Goal: Navigation & Orientation: Find specific page/section

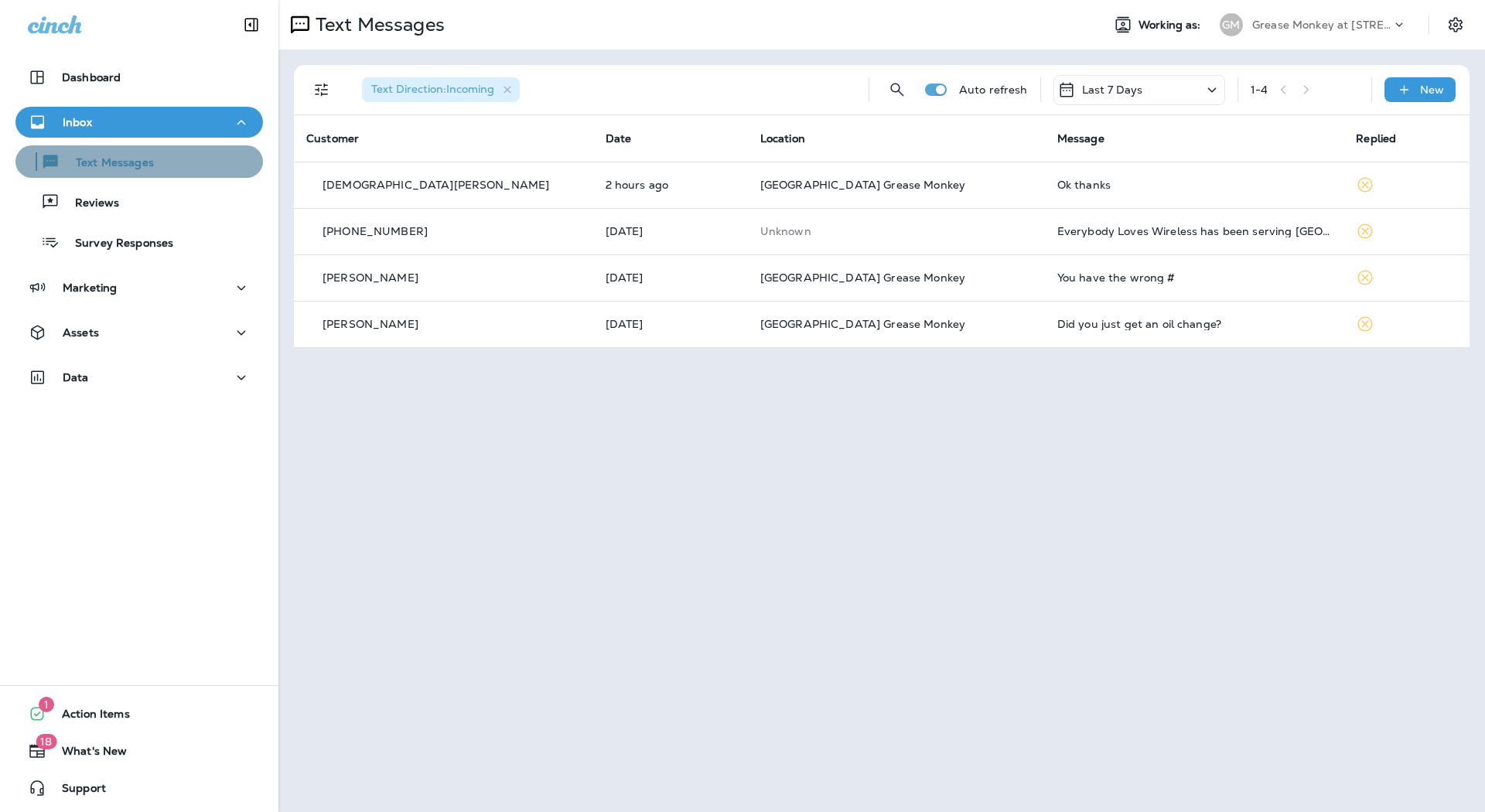
click at [188, 168] on div "Text Messages" at bounding box center [139, 162] width 235 height 24
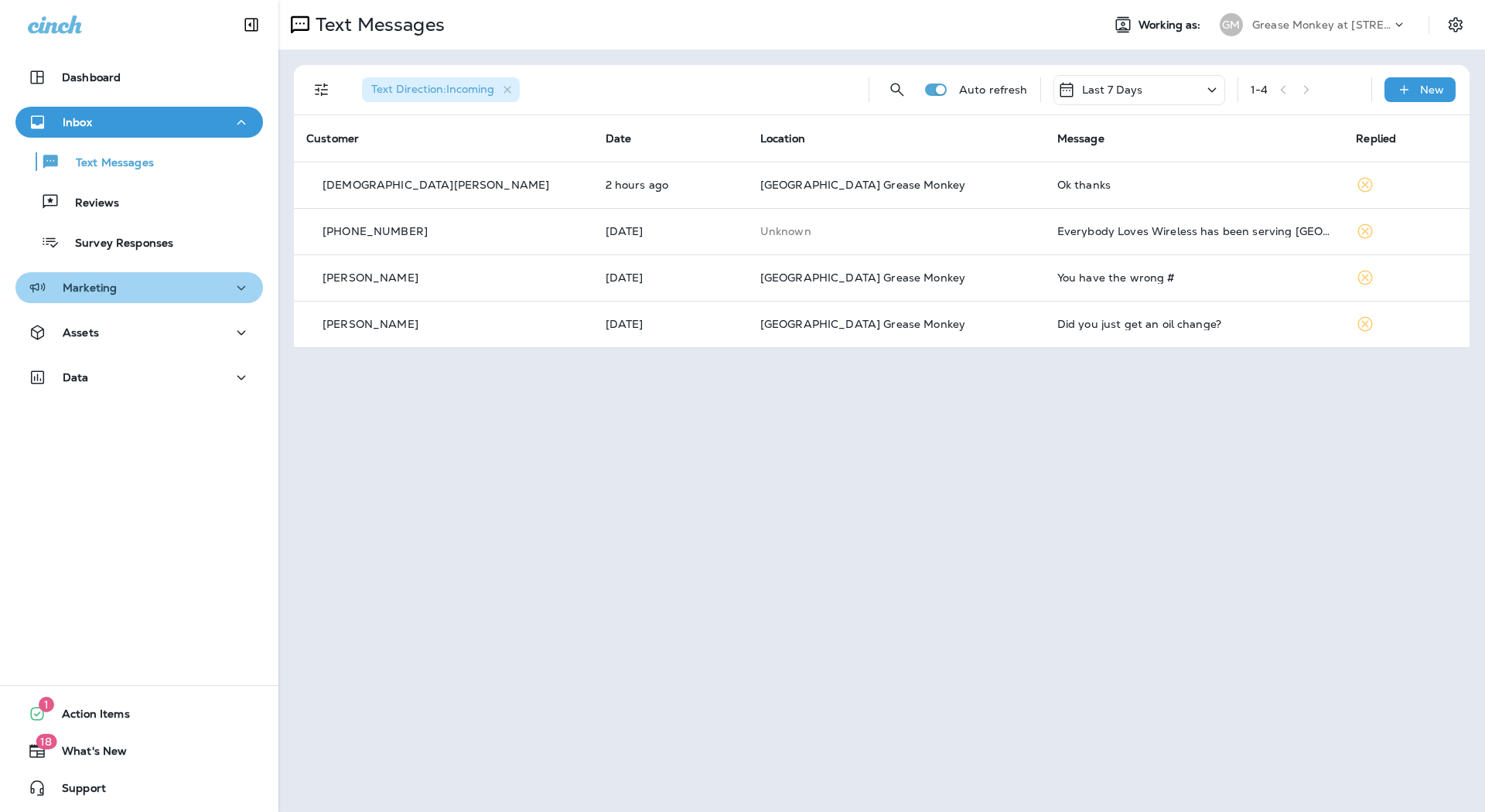
click at [192, 286] on div "Marketing" at bounding box center [139, 288] width 223 height 19
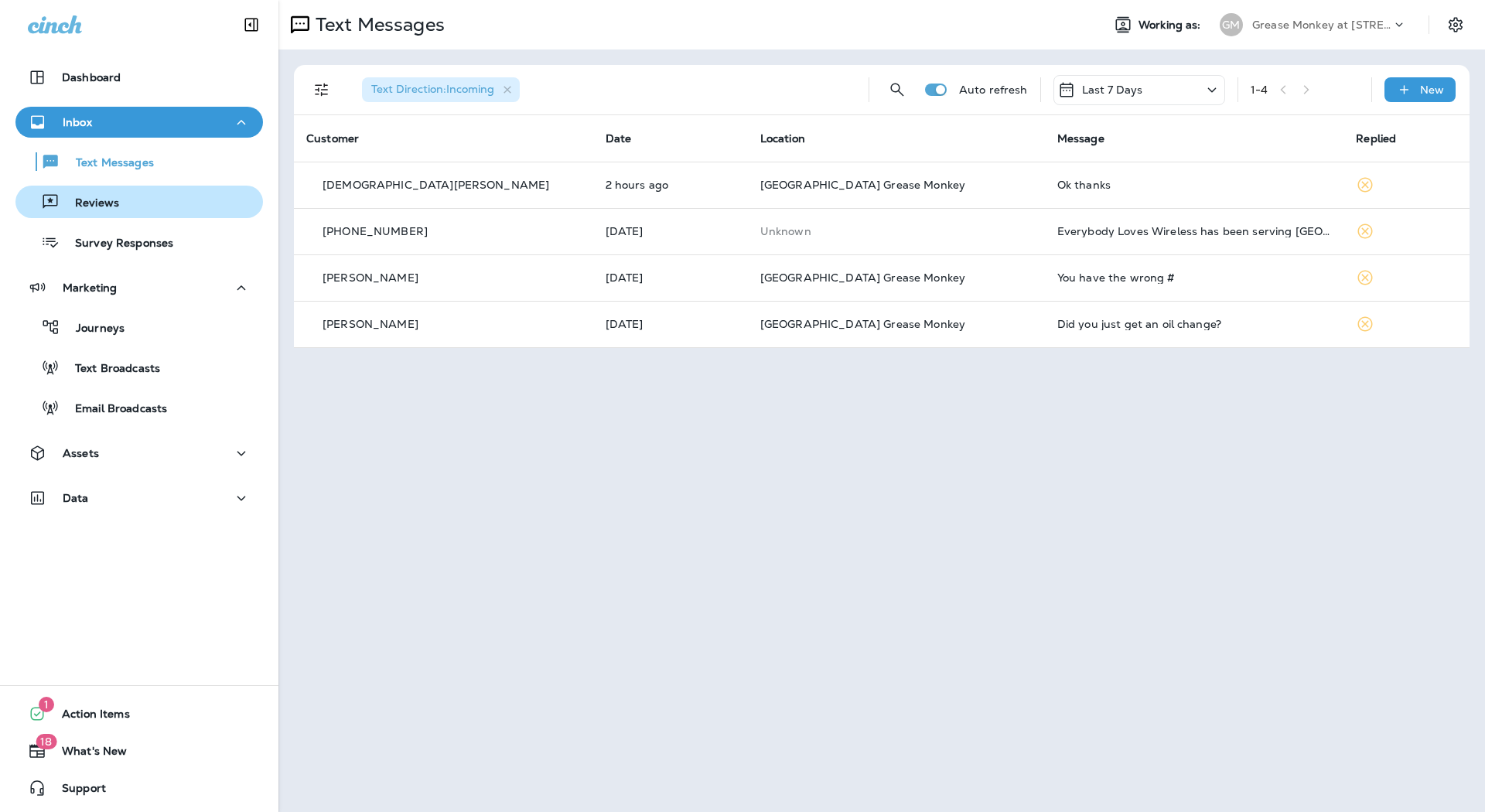
click at [168, 195] on div "Reviews" at bounding box center [139, 201] width 235 height 24
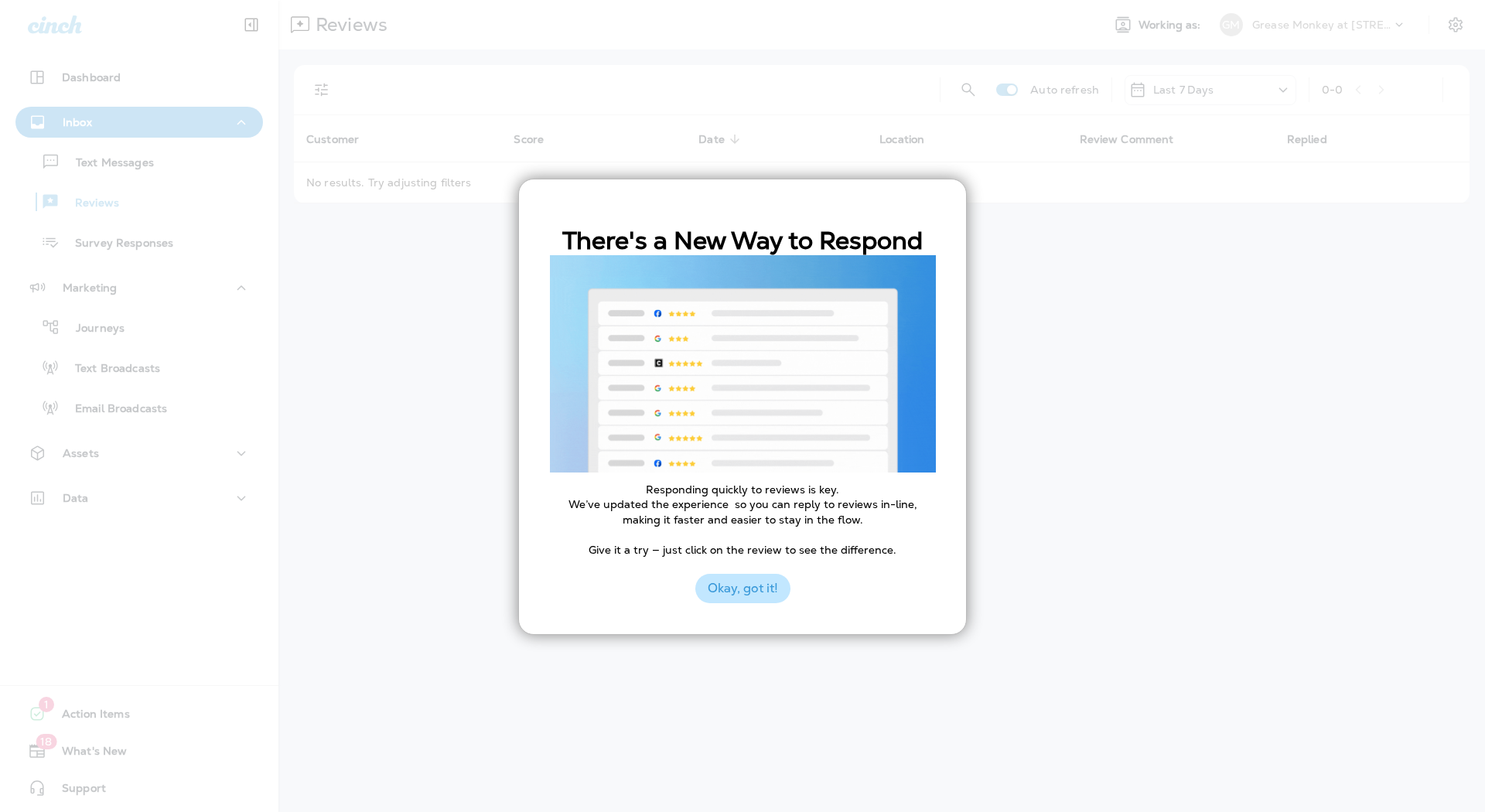
click at [744, 581] on button "Okay, got it!" at bounding box center [743, 589] width 95 height 30
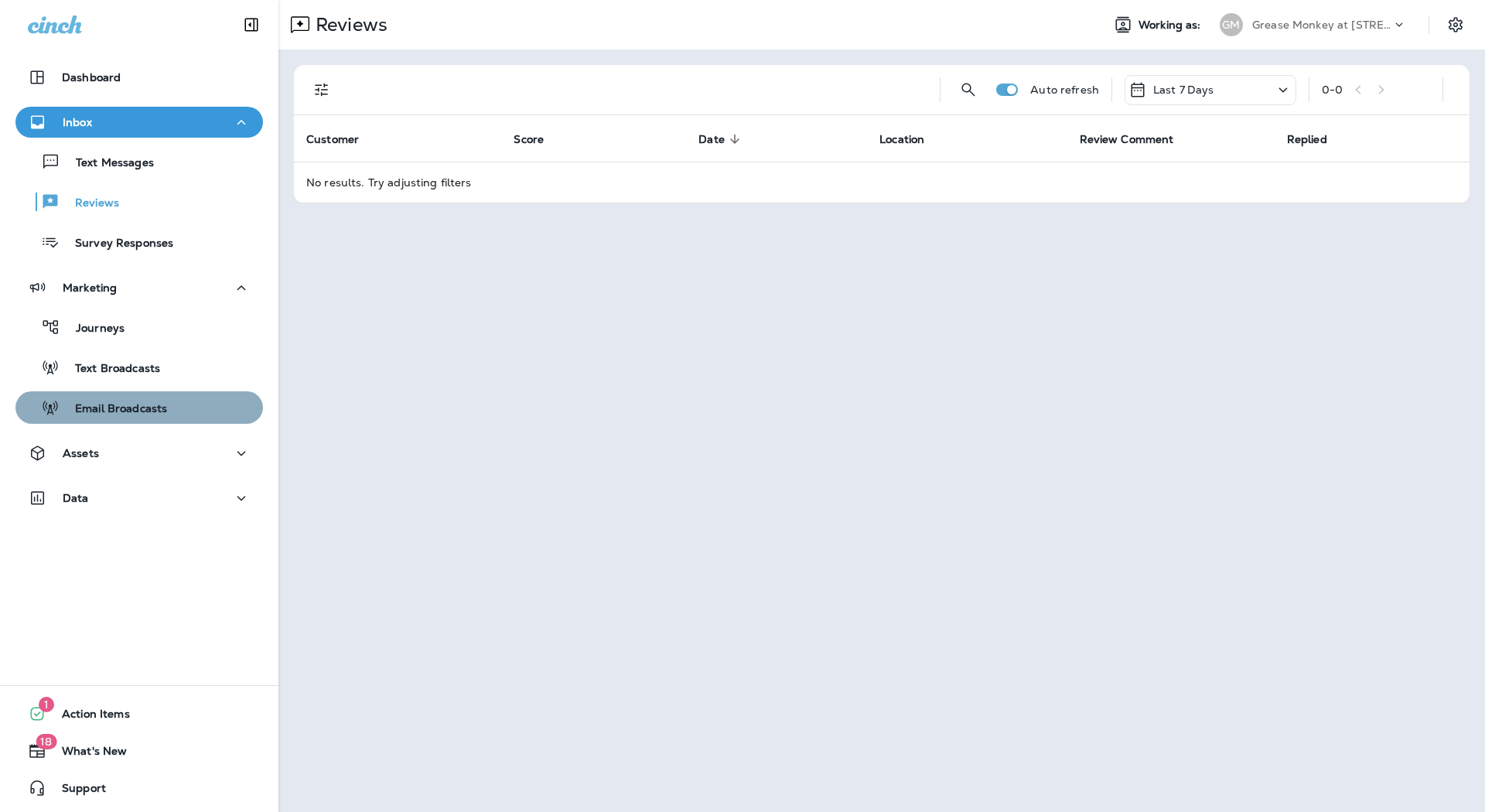
click at [192, 396] on div "Email Broadcasts" at bounding box center [139, 408] width 235 height 24
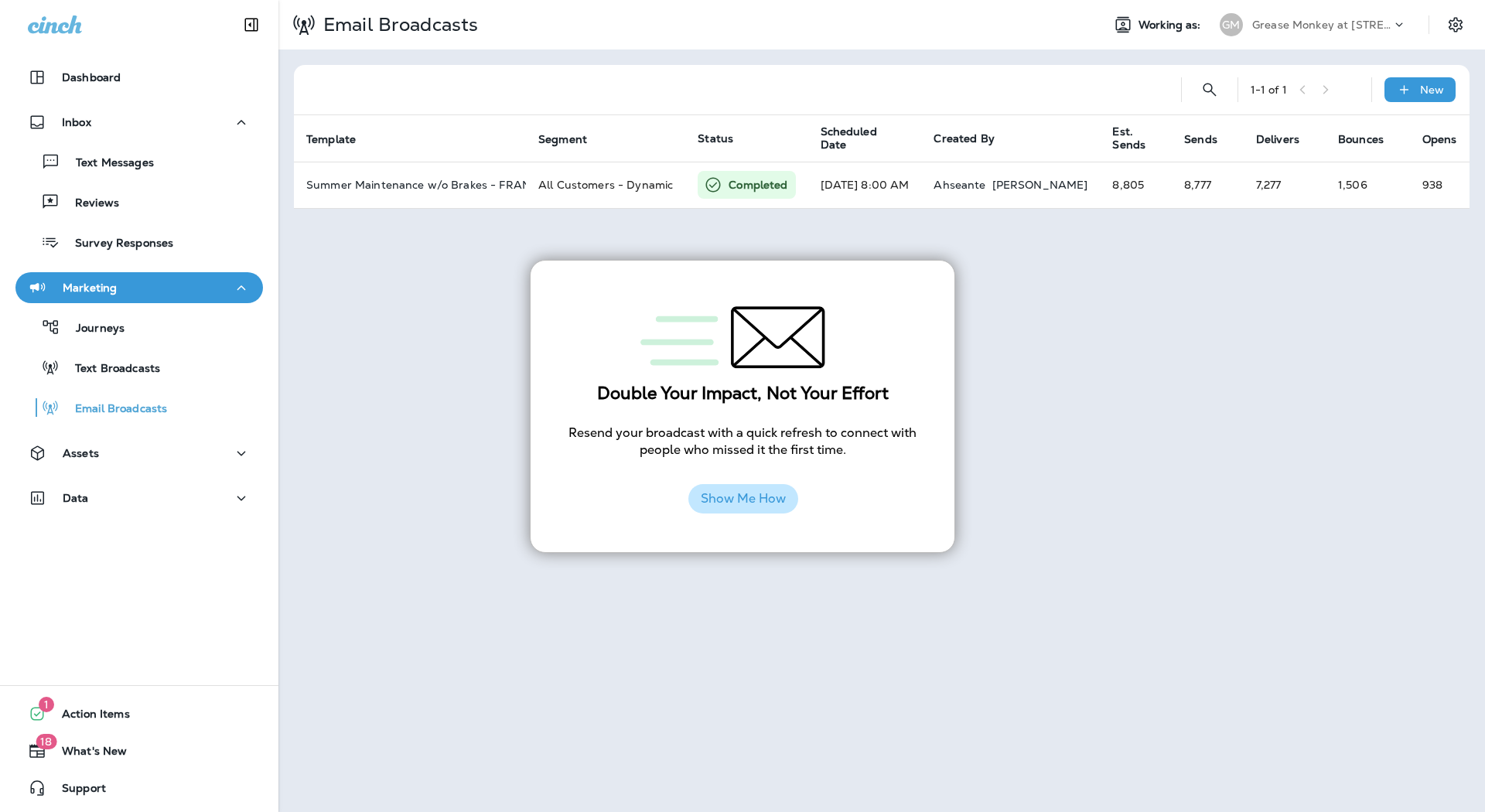
click at [767, 491] on button "Show Me How" at bounding box center [744, 499] width 110 height 30
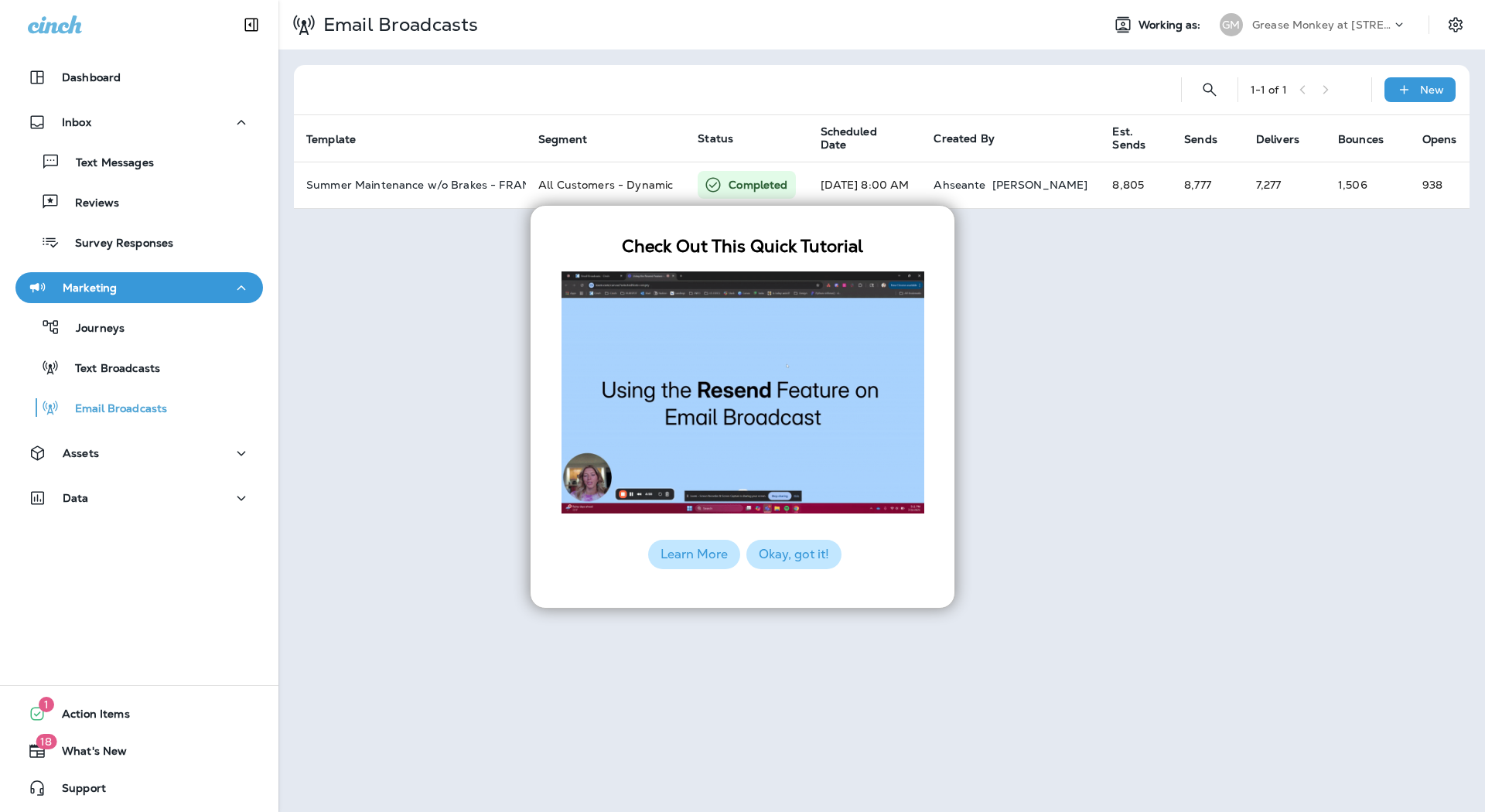
click at [789, 559] on button "Okay, got it!" at bounding box center [794, 555] width 95 height 30
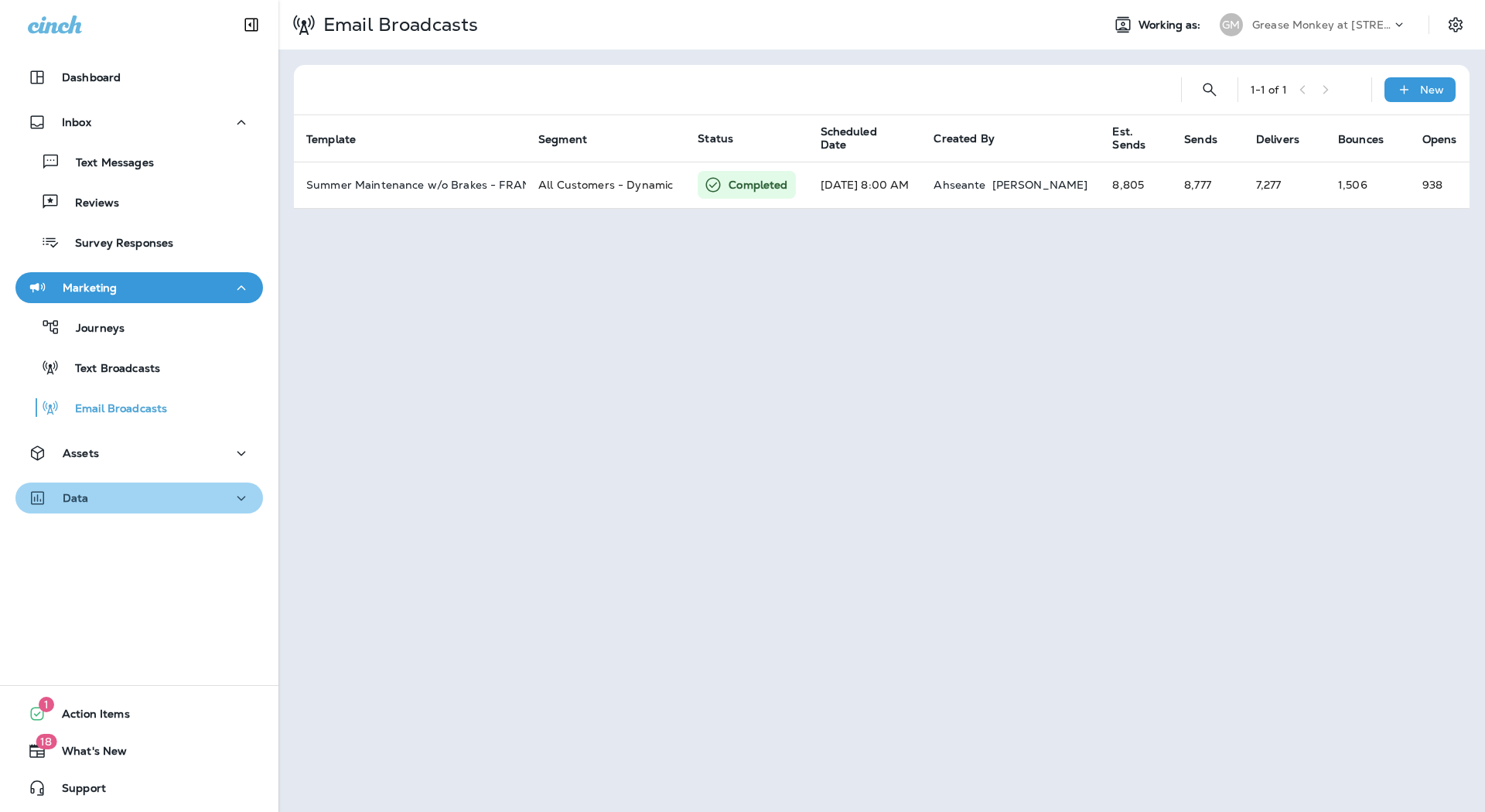
click at [175, 500] on div "Data" at bounding box center [139, 499] width 223 height 19
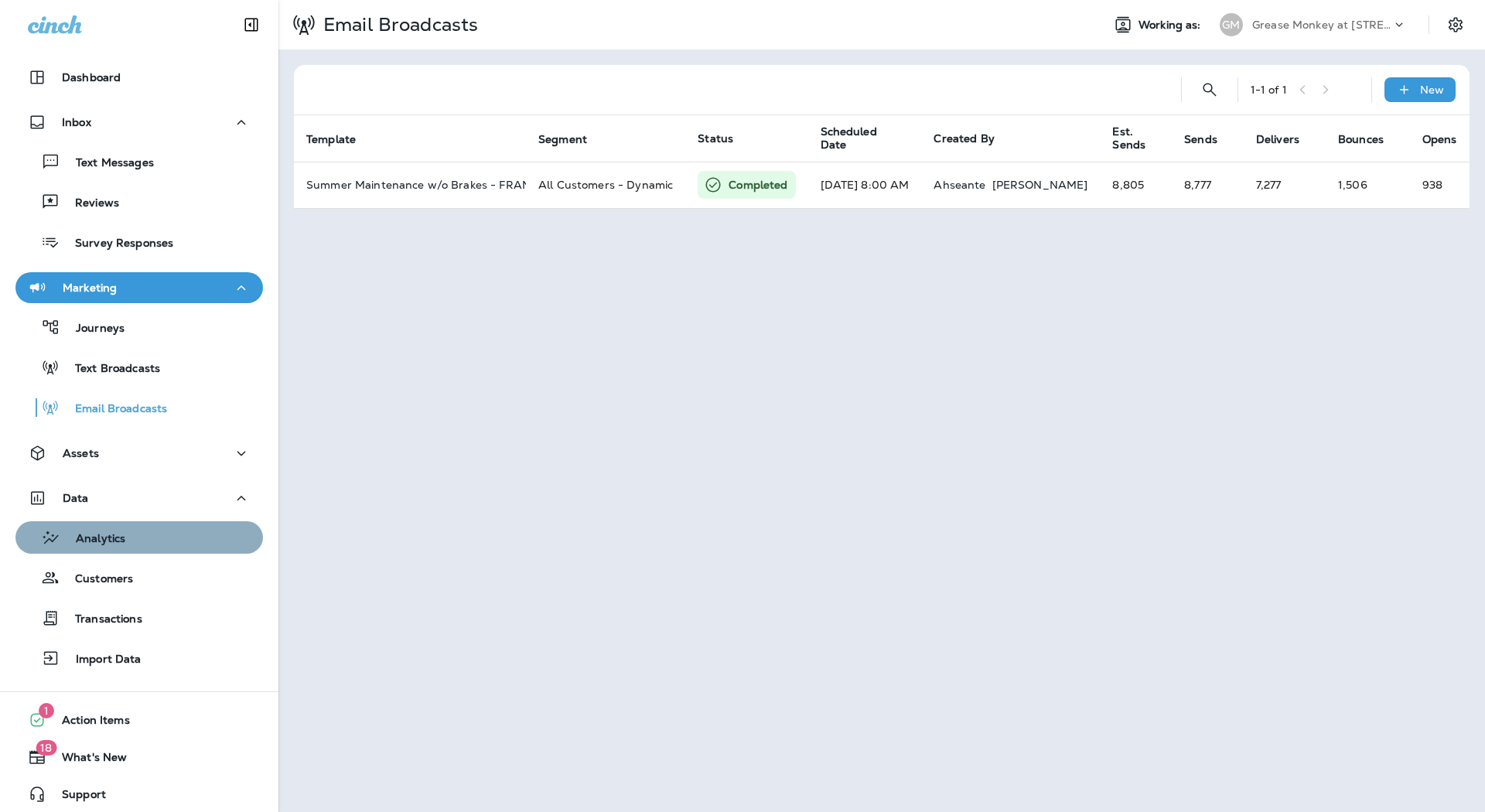
click at [159, 553] on button "Analytics" at bounding box center [139, 537] width 248 height 32
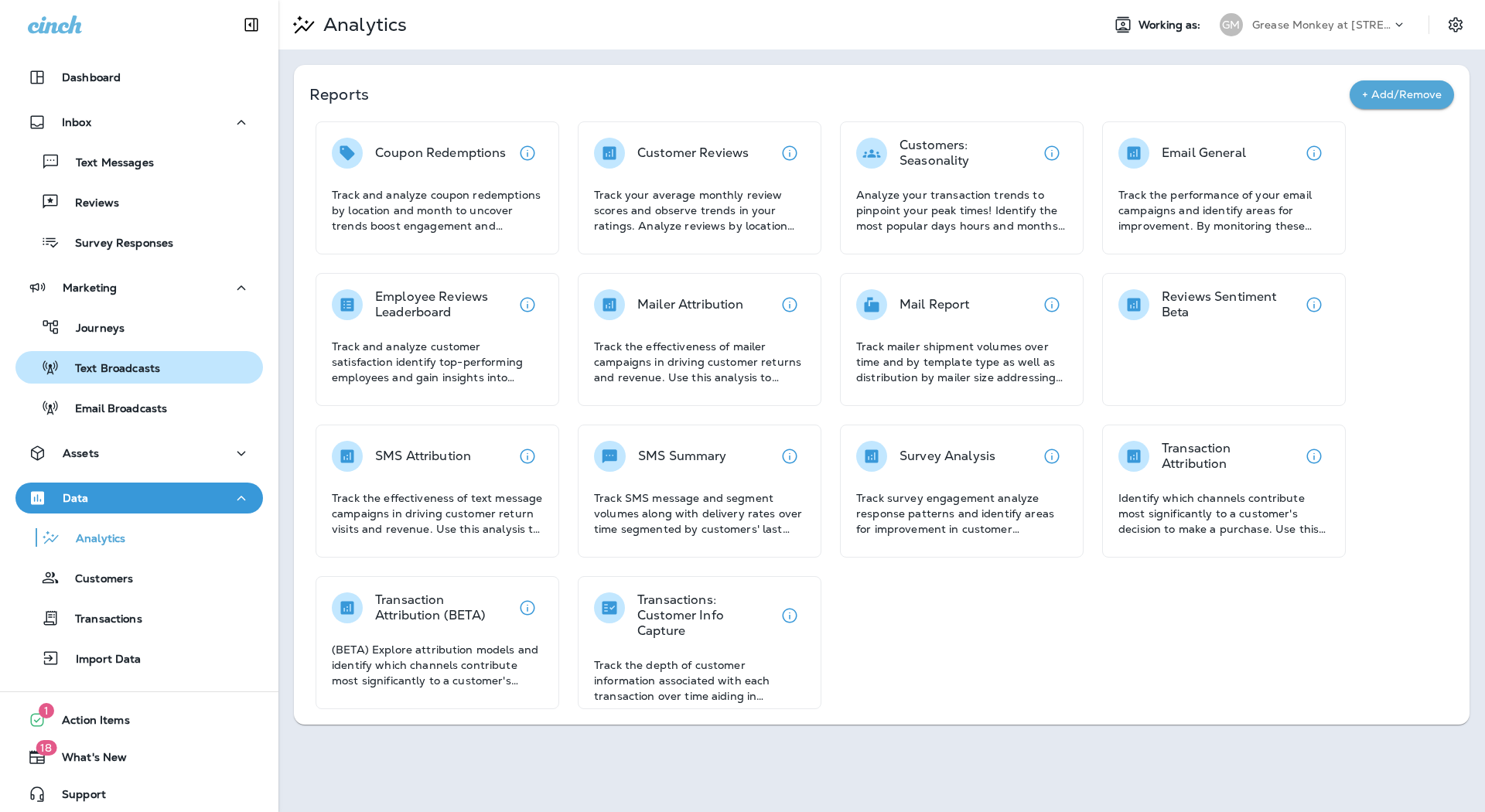
click at [137, 382] on button "Text Broadcasts" at bounding box center [139, 367] width 248 height 32
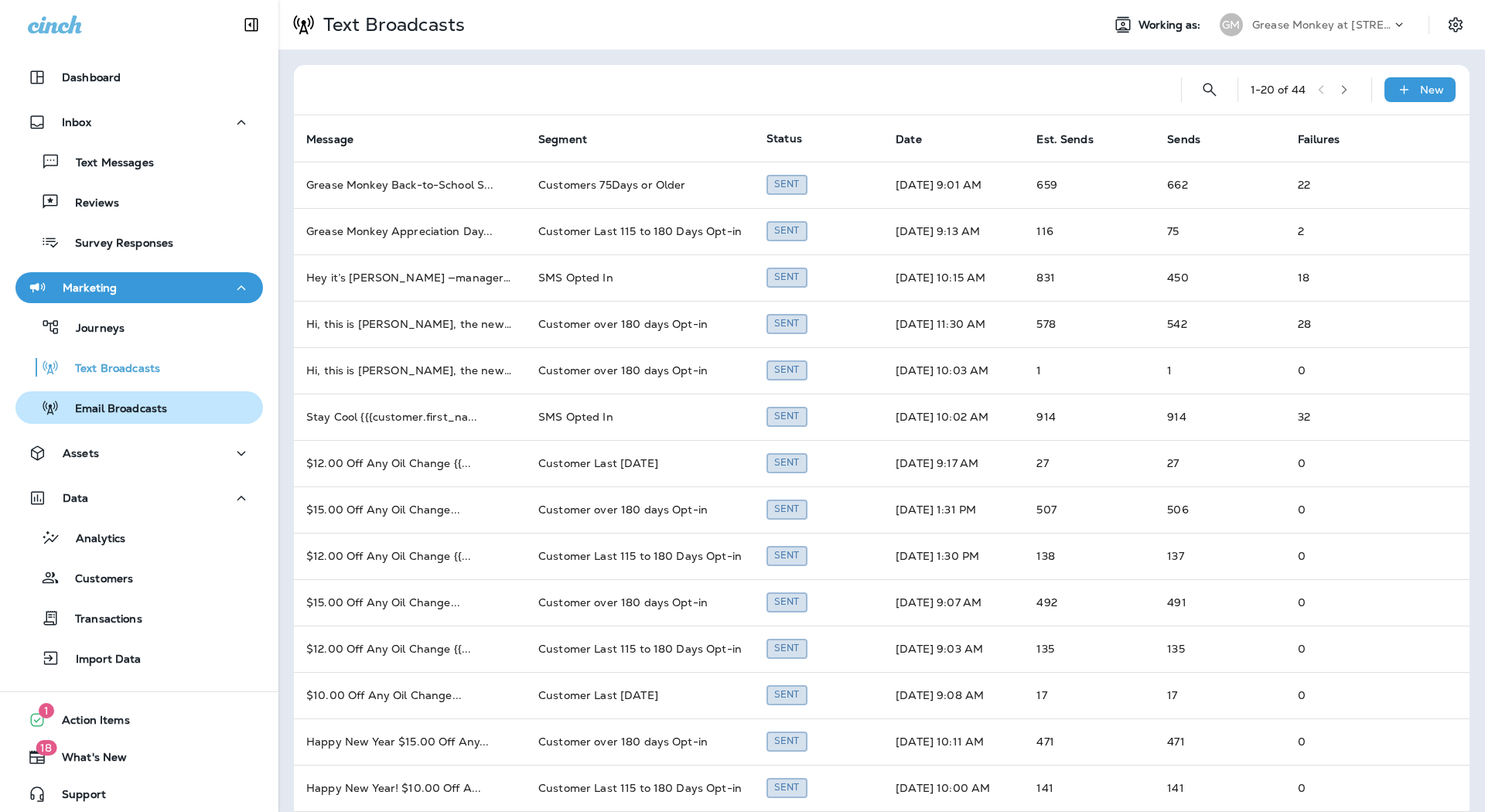
click at [136, 402] on p "Email Broadcasts" at bounding box center [113, 410] width 108 height 15
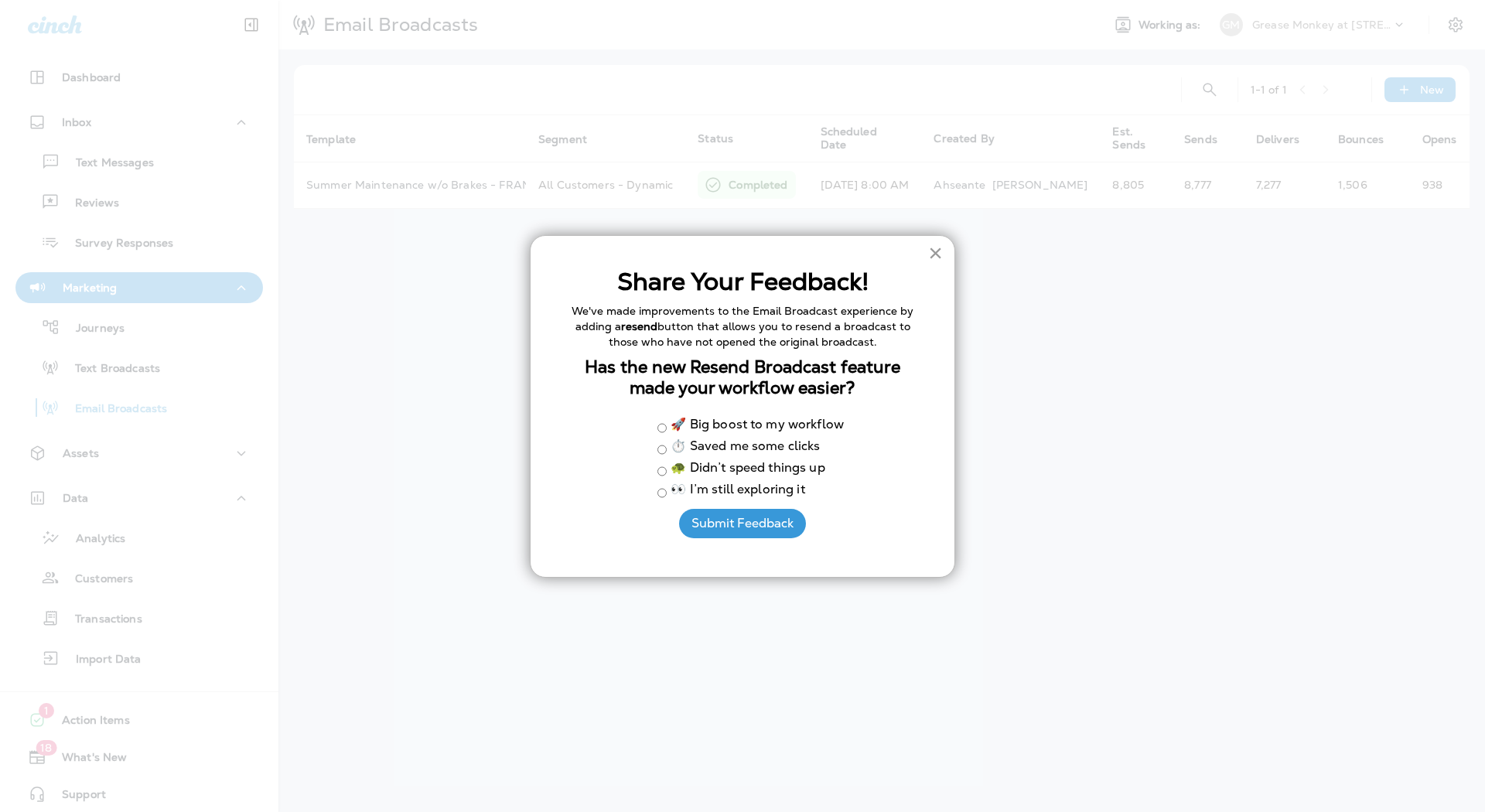
click at [931, 255] on button "×" at bounding box center [935, 253] width 15 height 24
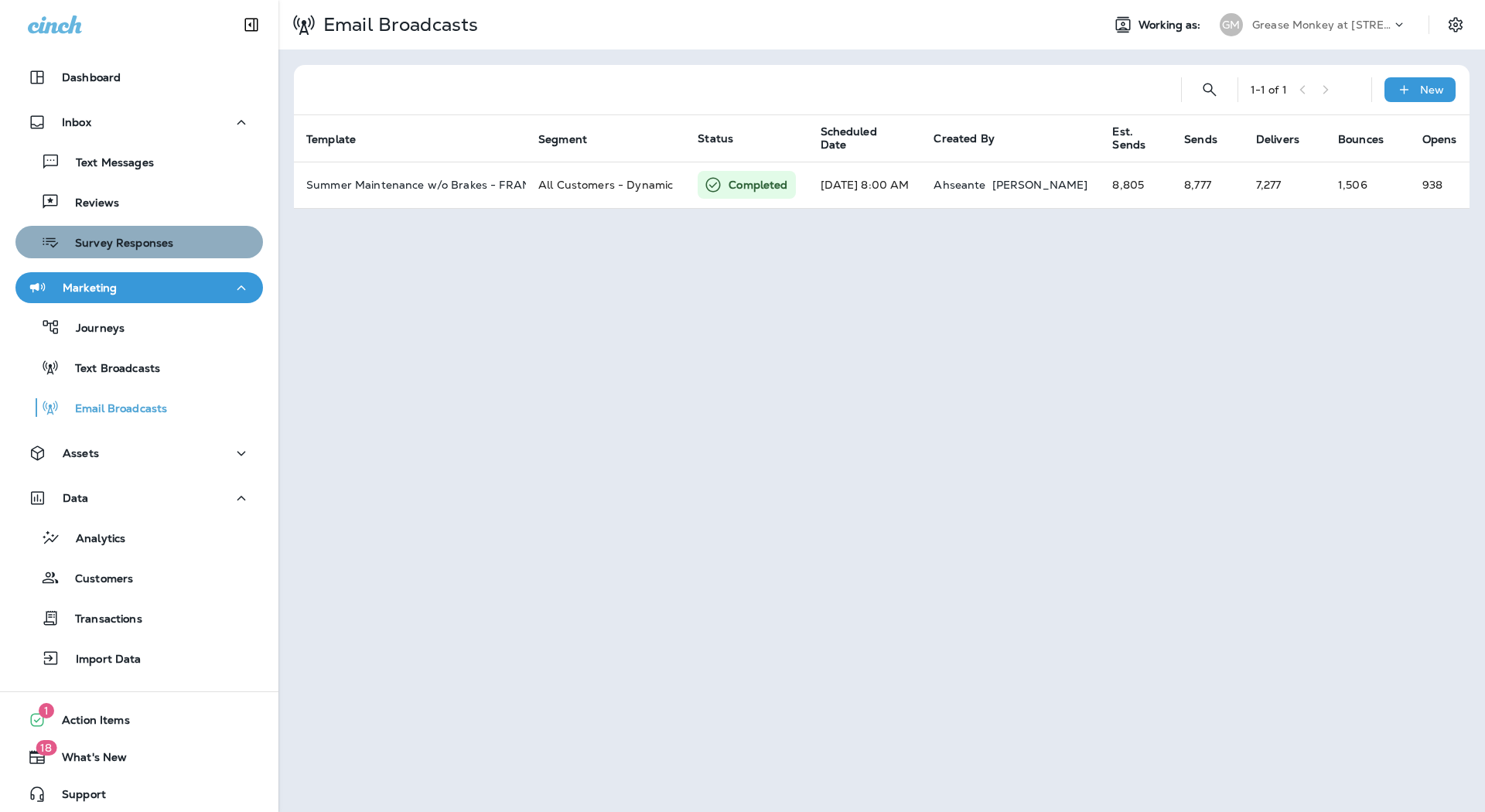
click at [178, 238] on div "Survey Responses" at bounding box center [139, 242] width 235 height 24
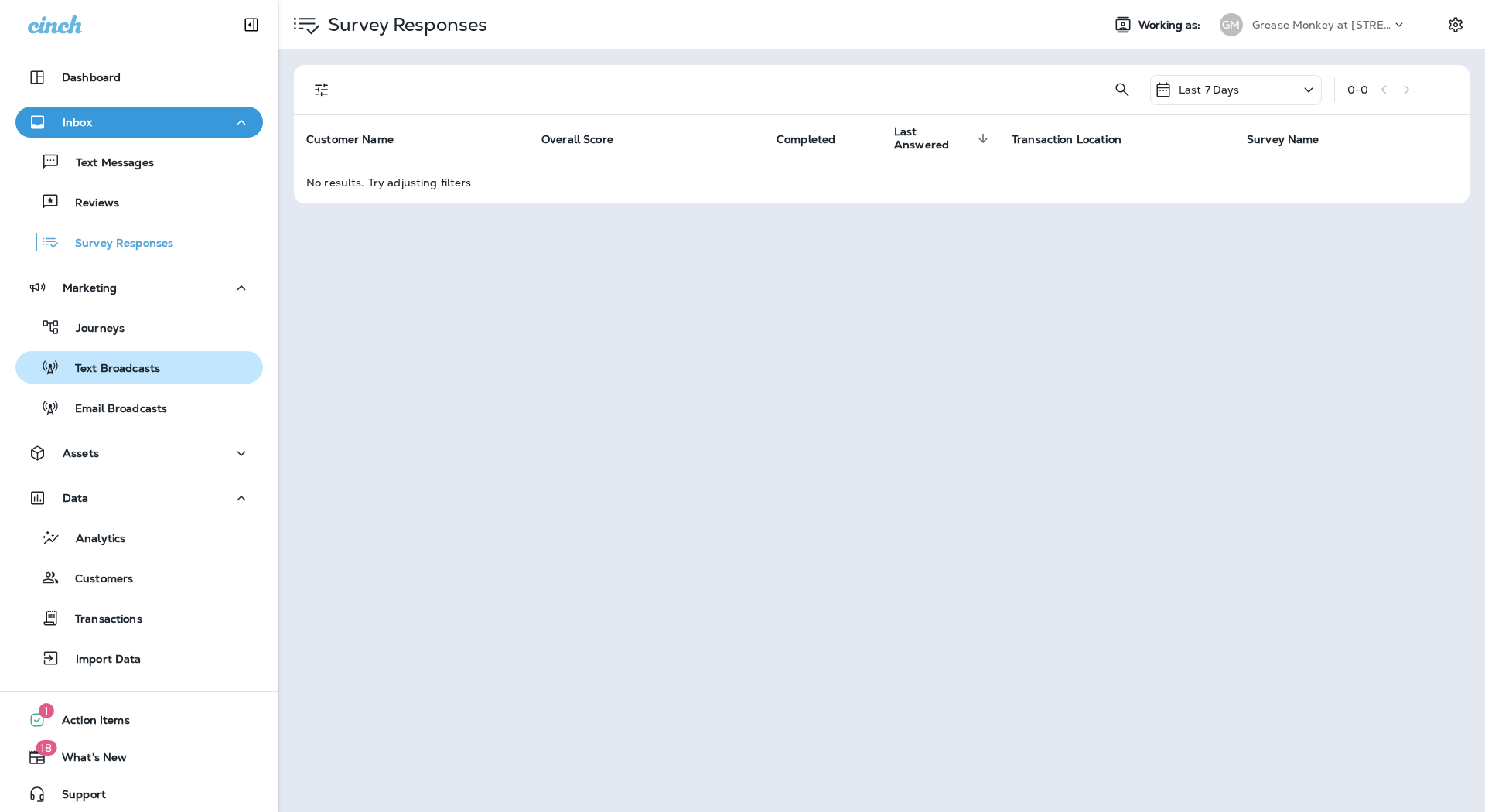
click at [137, 368] on p "Text Broadcasts" at bounding box center [109, 369] width 101 height 15
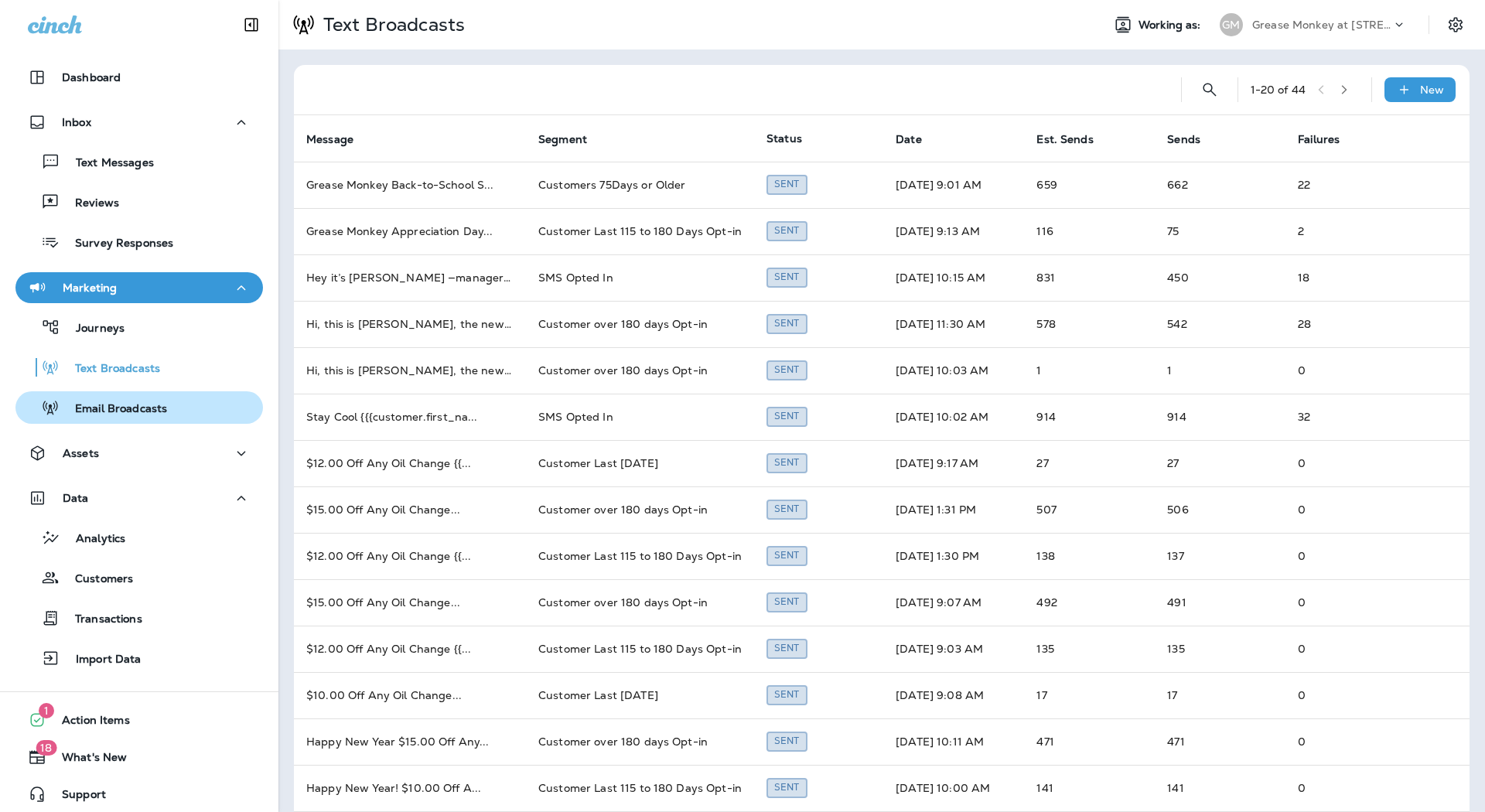
click at [137, 403] on p "Email Broadcasts" at bounding box center [113, 410] width 108 height 15
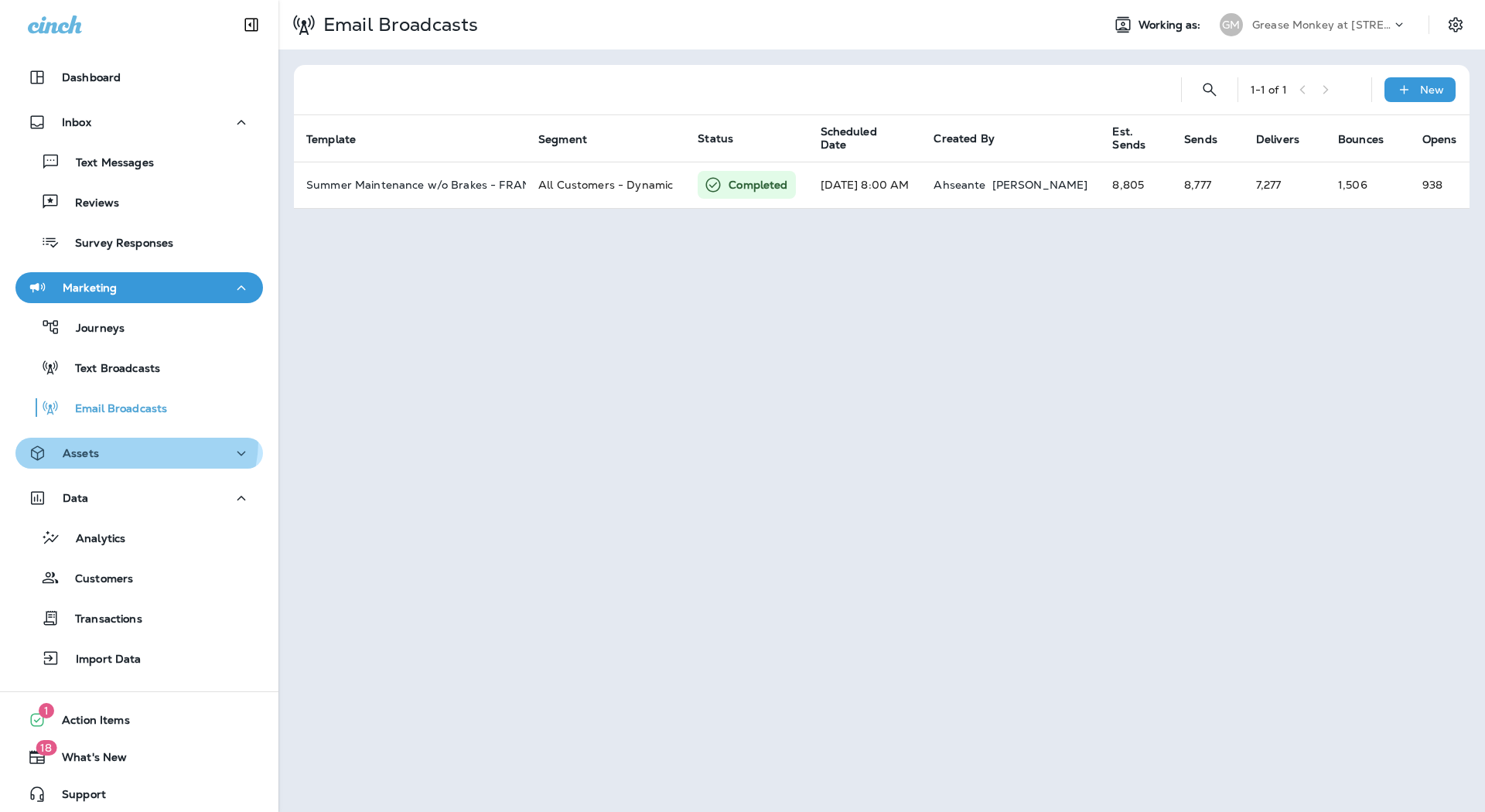
click at [134, 441] on button "Assets" at bounding box center [139, 452] width 248 height 31
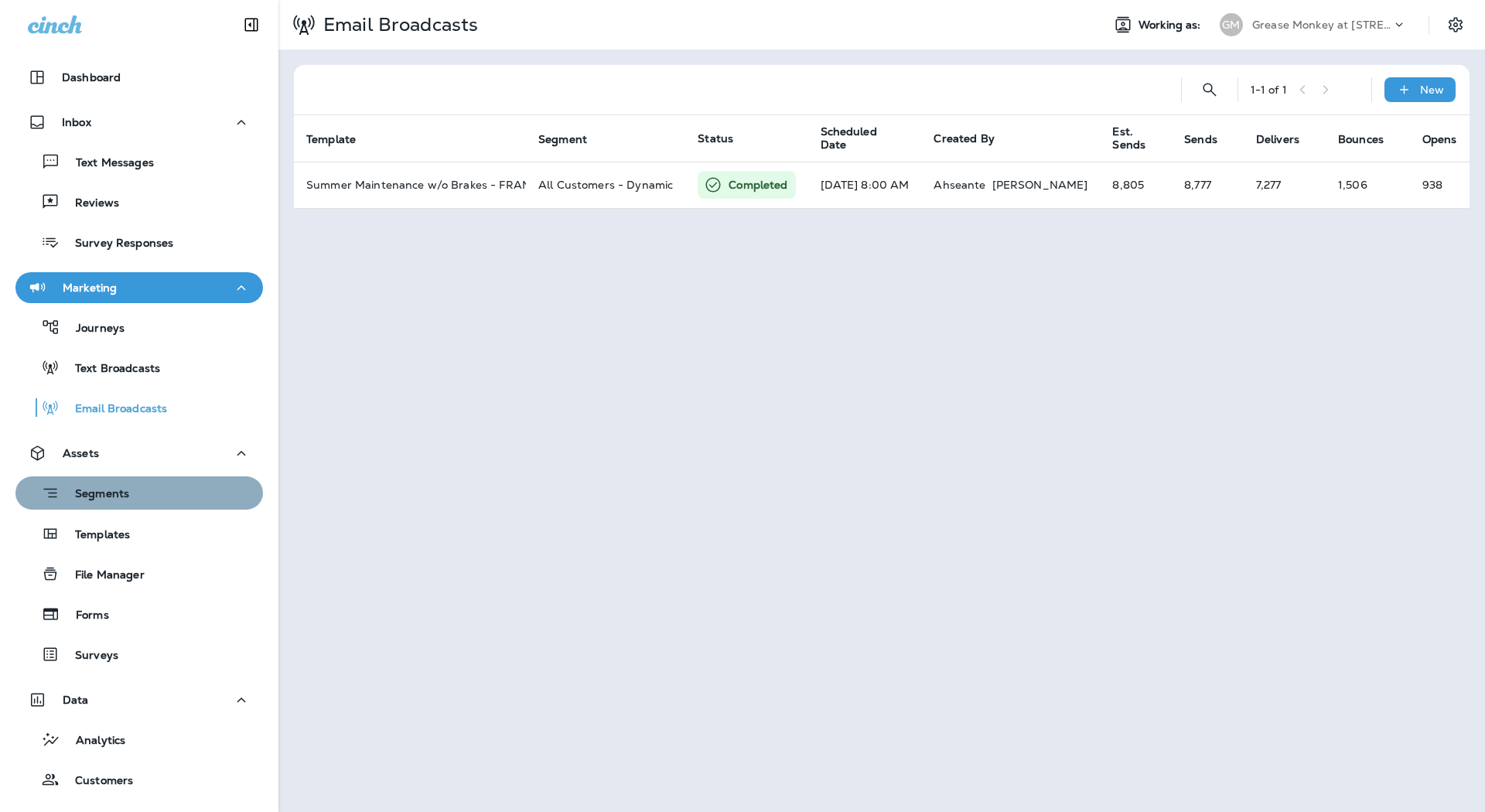
click at [168, 481] on div "Segments" at bounding box center [139, 493] width 235 height 24
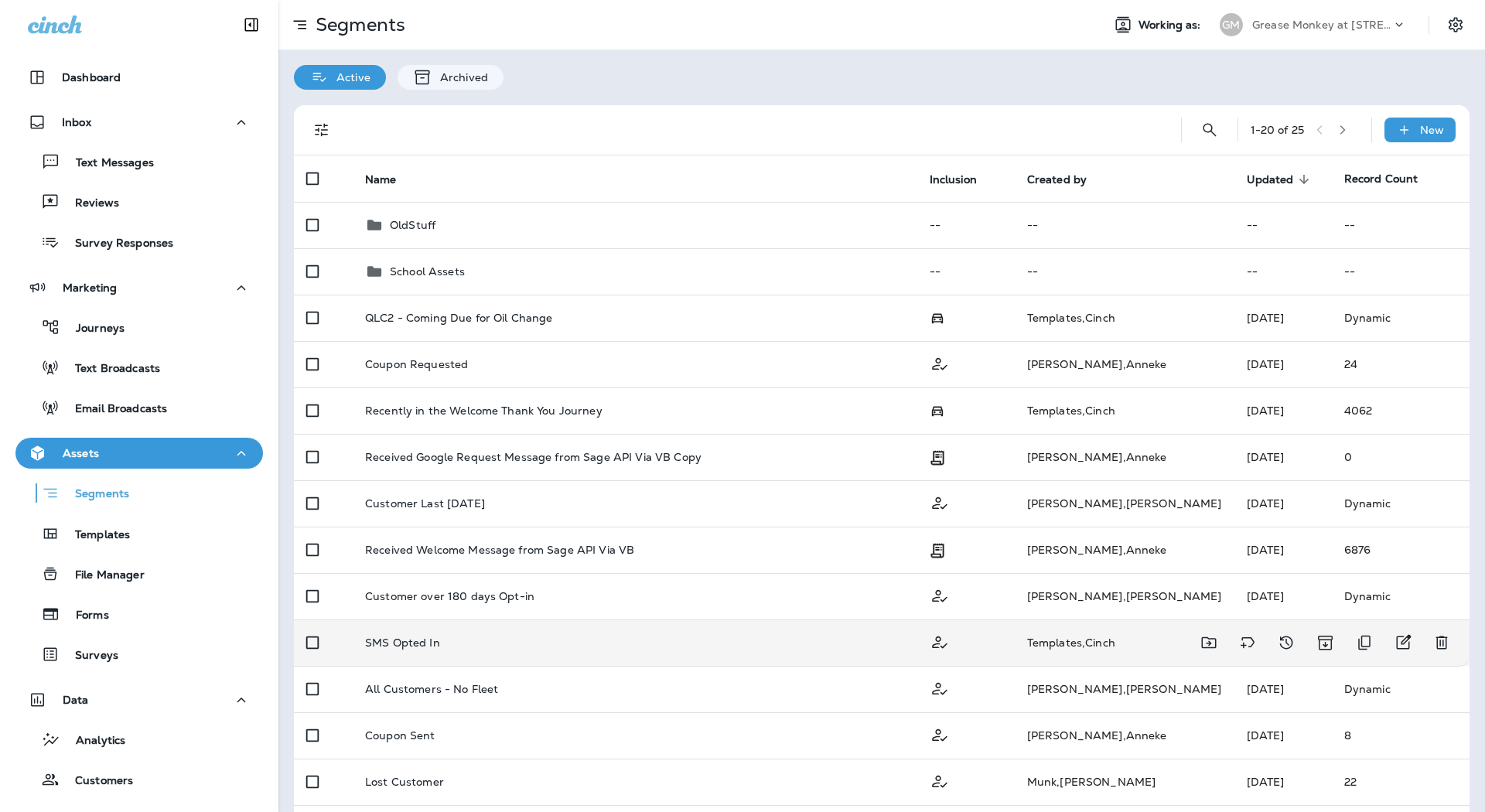
click at [596, 634] on td "SMS Opted In" at bounding box center [634, 642] width 564 height 46
